Goal: Find contact information: Find contact information

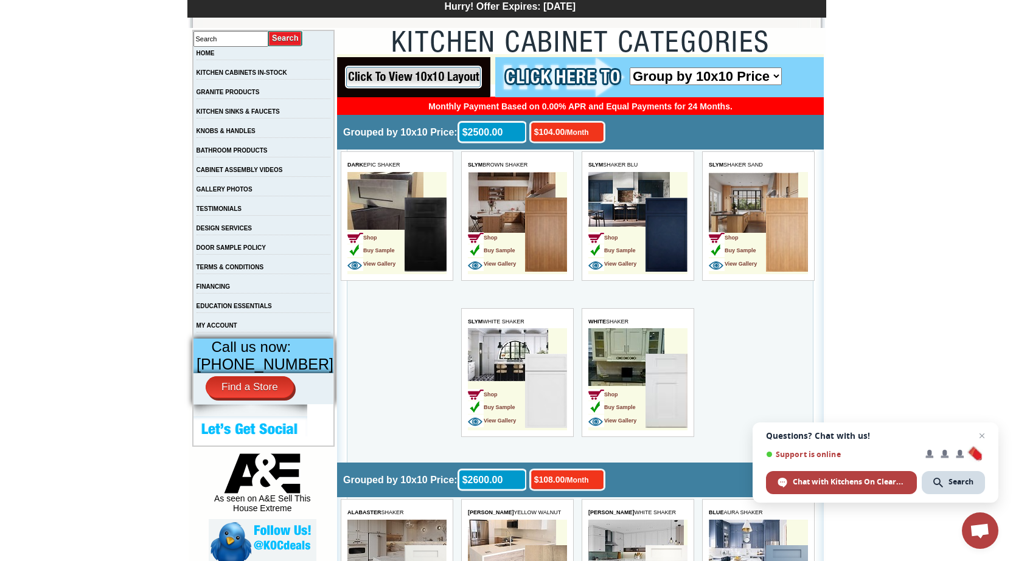
scroll to position [182, 0]
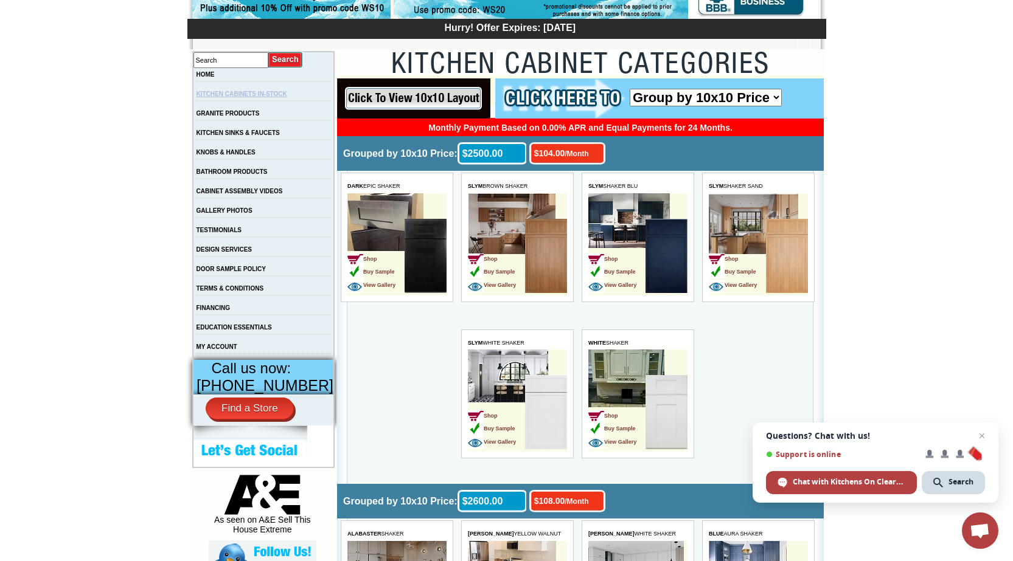
click at [264, 96] on link "KITCHEN CABINETS IN-STOCK" at bounding box center [241, 94] width 91 height 7
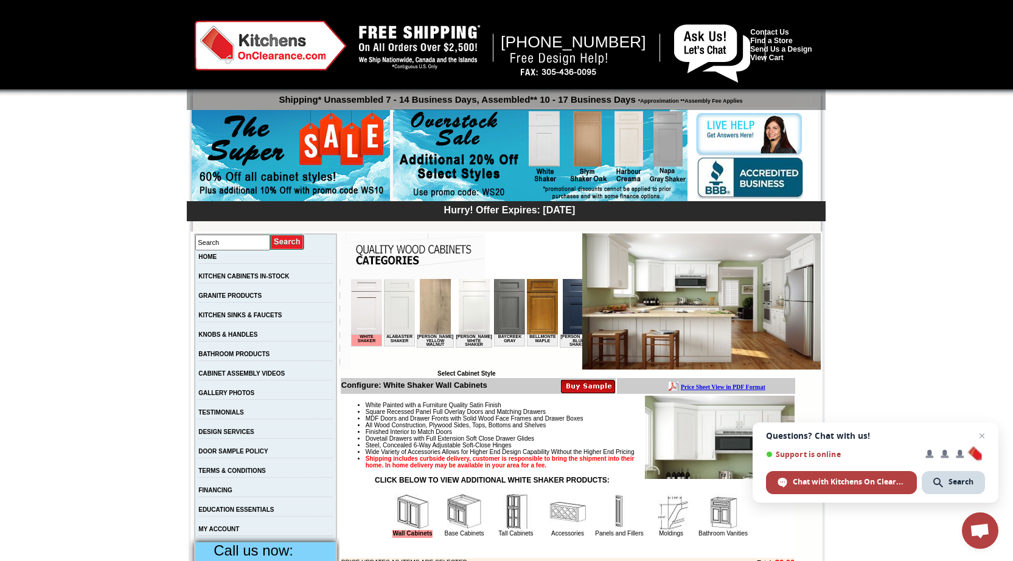
scroll to position [5412, 0]
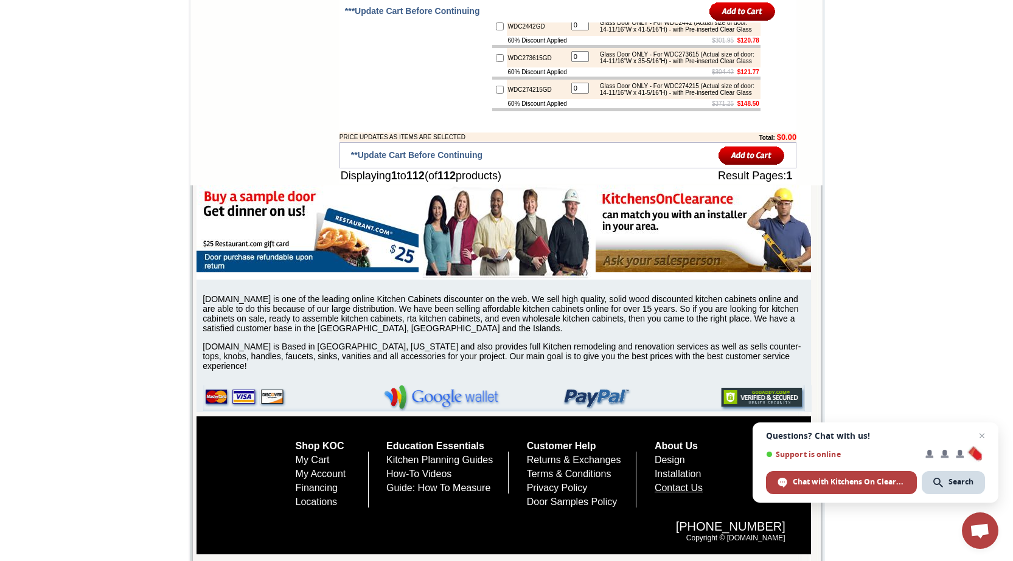
click at [698, 488] on link "Contact Us" at bounding box center [678, 488] width 48 height 10
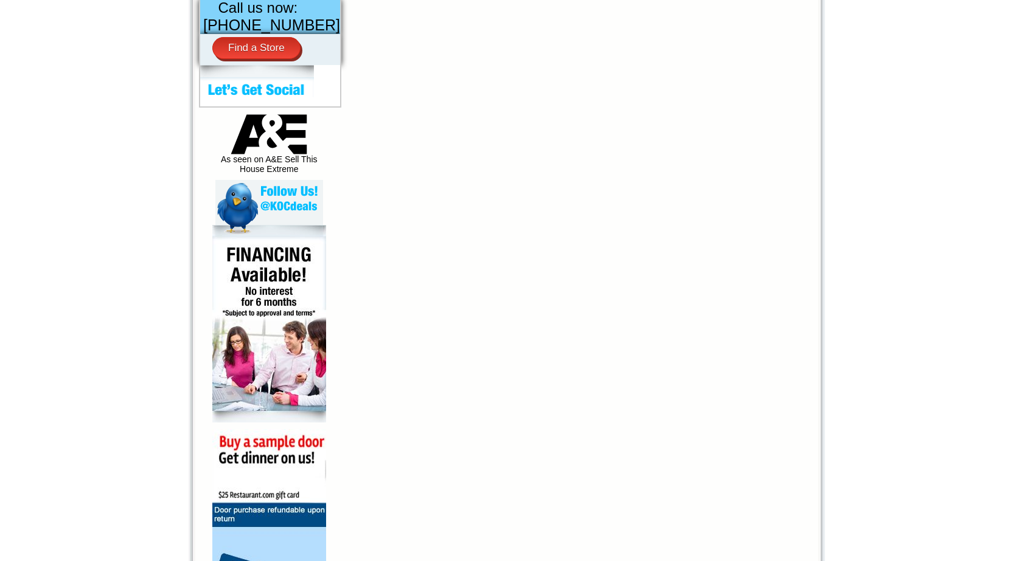
scroll to position [773, 0]
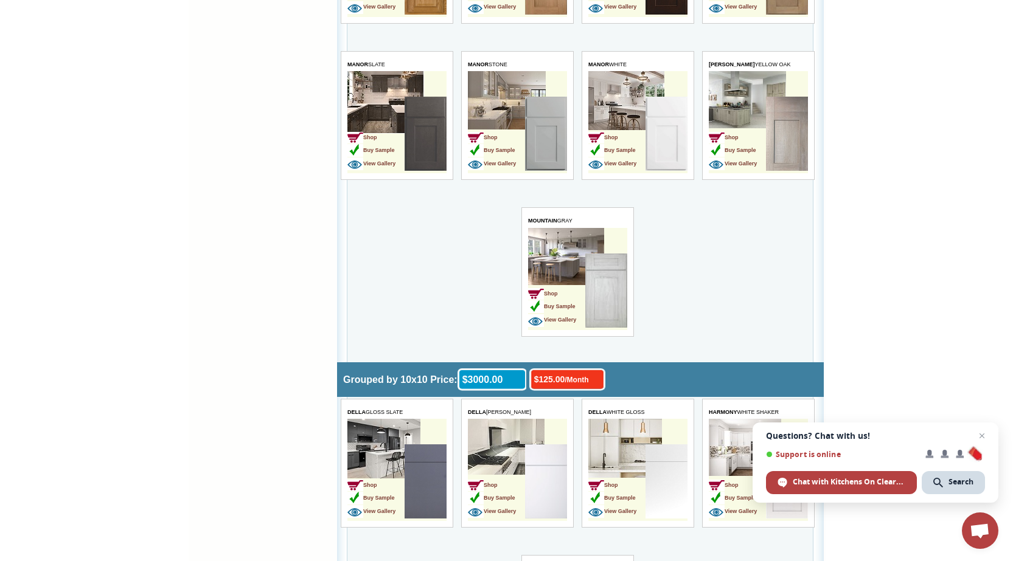
scroll to position [1548, 0]
